Goal: Obtain resource: Download file/media

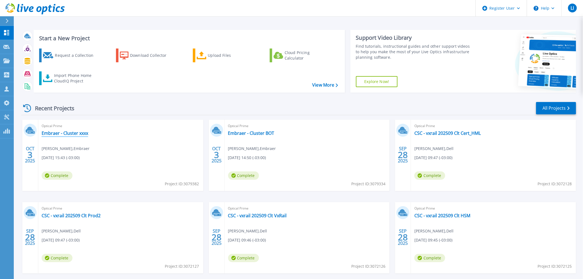
click at [78, 132] on link "Embraer - Cluster xxxx" at bounding box center [65, 133] width 47 height 6
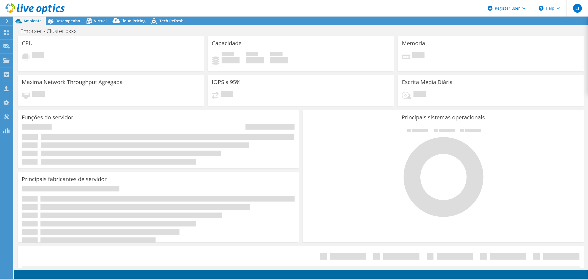
select select "USD"
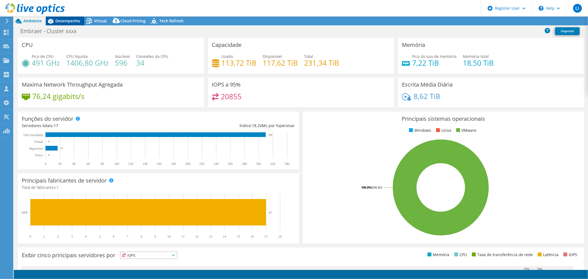
click at [64, 19] on span "Desempenho" at bounding box center [67, 20] width 25 height 5
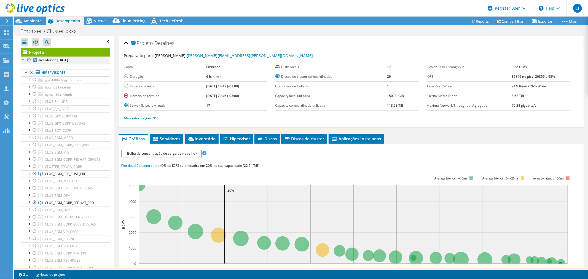
click at [29, 60] on div at bounding box center [29, 59] width 6 height 7
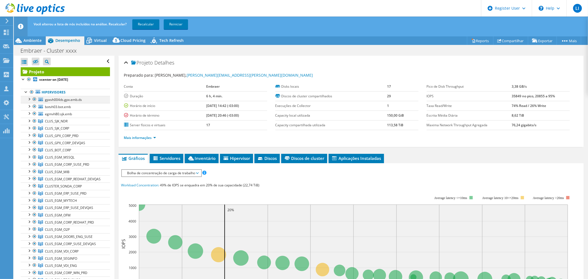
click at [34, 99] on div at bounding box center [35, 99] width 6 height 7
click at [35, 106] on div at bounding box center [35, 106] width 6 height 7
click at [34, 113] on div at bounding box center [35, 113] width 6 height 7
click at [34, 120] on div at bounding box center [35, 121] width 6 height 7
click at [34, 128] on div at bounding box center [35, 128] width 6 height 7
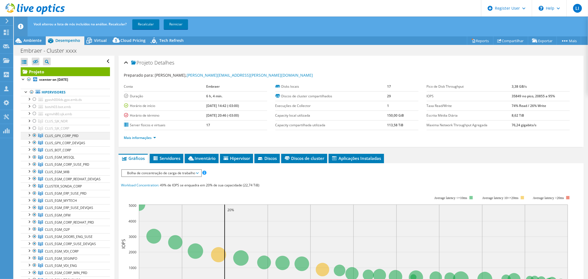
click at [34, 136] on div at bounding box center [35, 135] width 6 height 7
click at [34, 141] on div at bounding box center [35, 142] width 6 height 7
click at [146, 25] on link "Recalcular" at bounding box center [145, 24] width 27 height 10
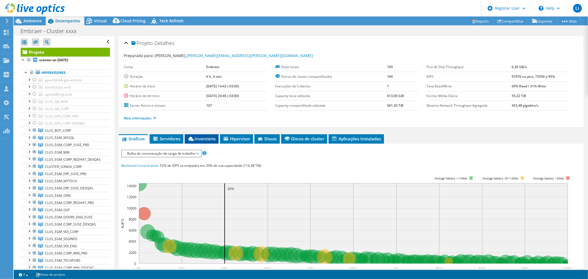
click at [194, 137] on span "Inventário" at bounding box center [201, 139] width 28 height 6
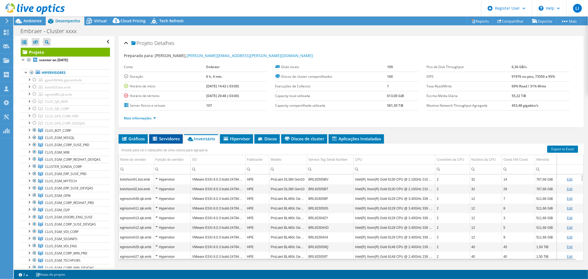
click at [165, 137] on span "Servidores" at bounding box center [166, 139] width 28 height 6
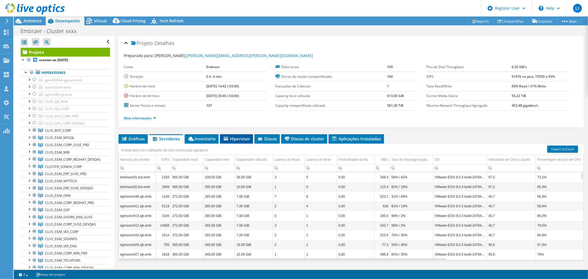
click at [240, 137] on span "Hipervisor" at bounding box center [237, 139] width 28 height 6
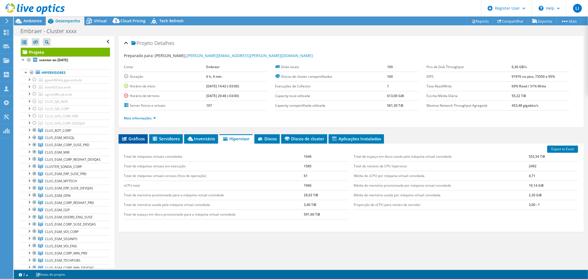
click at [131, 134] on li "Gráficos" at bounding box center [132, 138] width 29 height 9
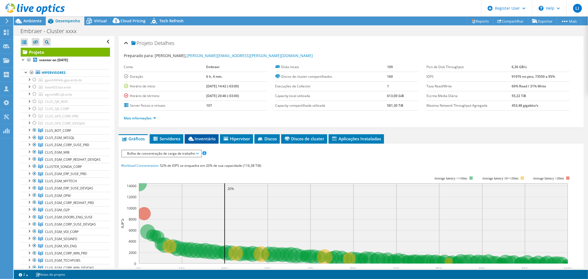
click at [209, 136] on span "Inventário" at bounding box center [201, 139] width 28 height 6
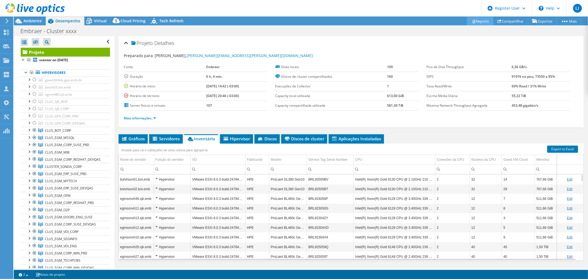
click at [473, 21] on link "Reports" at bounding box center [480, 21] width 26 height 9
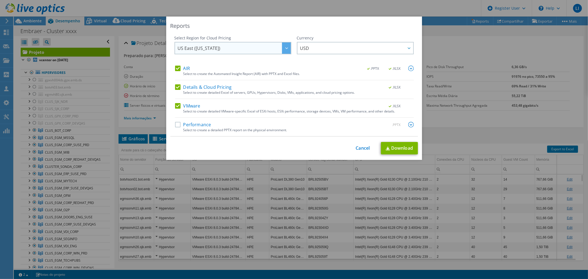
click at [285, 48] on icon at bounding box center [286, 48] width 3 height 2
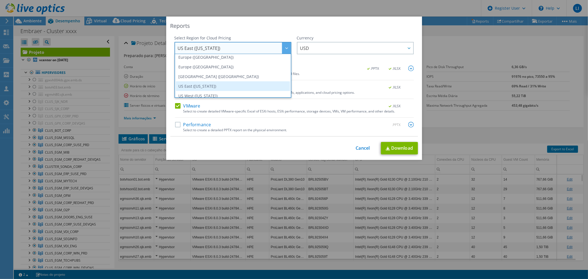
scroll to position [74, 0]
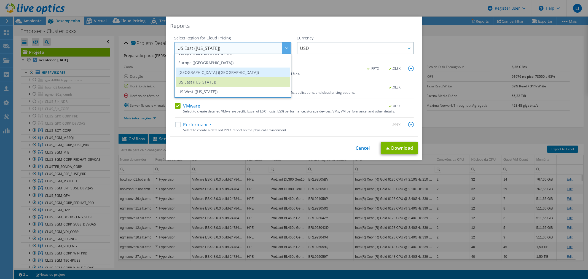
click at [242, 71] on li "[GEOGRAPHIC_DATA] ([GEOGRAPHIC_DATA])" at bounding box center [233, 72] width 114 height 10
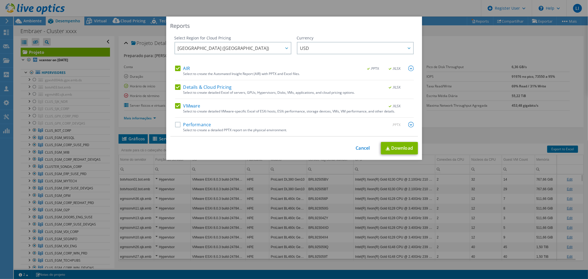
click at [175, 125] on label "Performance" at bounding box center [193, 125] width 36 height 6
click at [0, 0] on input "Performance" at bounding box center [0, 0] width 0 height 0
click at [396, 144] on link "Download" at bounding box center [399, 148] width 37 height 12
click at [448, 39] on div "Reports Select Region for Cloud Pricing Asia Pacific ([GEOGRAPHIC_DATA]) [GEOGR…" at bounding box center [294, 140] width 588 height 246
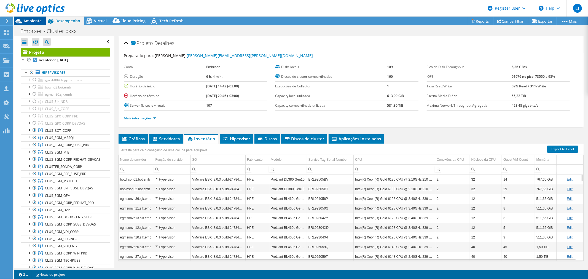
click at [36, 18] on span "Ambiente" at bounding box center [32, 20] width 18 height 5
